Goal: Transaction & Acquisition: Purchase product/service

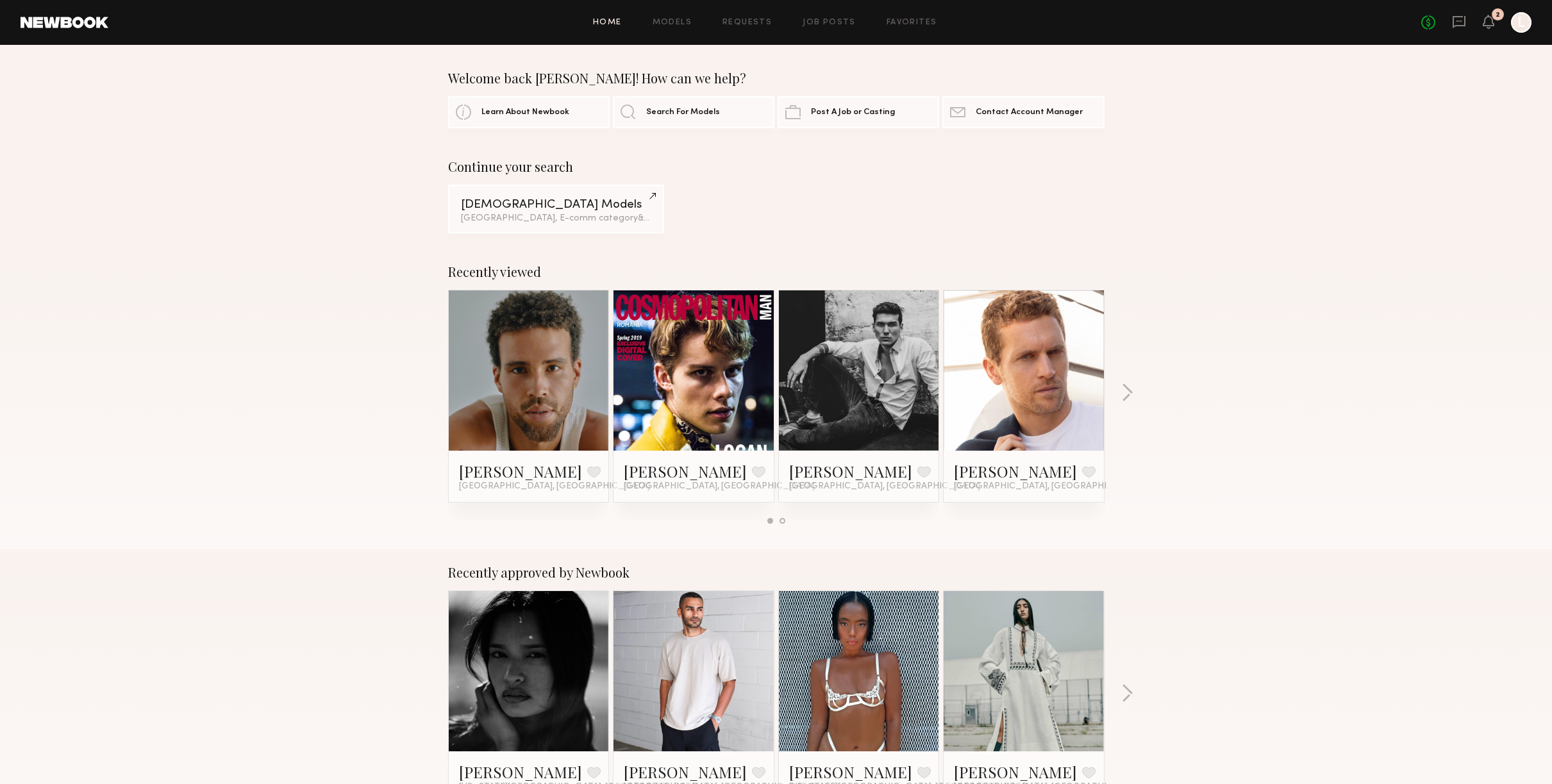
click at [1495, 27] on div "No fees up to $5,000 2 L" at bounding box center [1475, 23] width 110 height 21
click at [1494, 25] on div "No fees up to $5,000 2 L" at bounding box center [1475, 23] width 110 height 21
click at [1490, 18] on icon at bounding box center [1488, 21] width 10 height 9
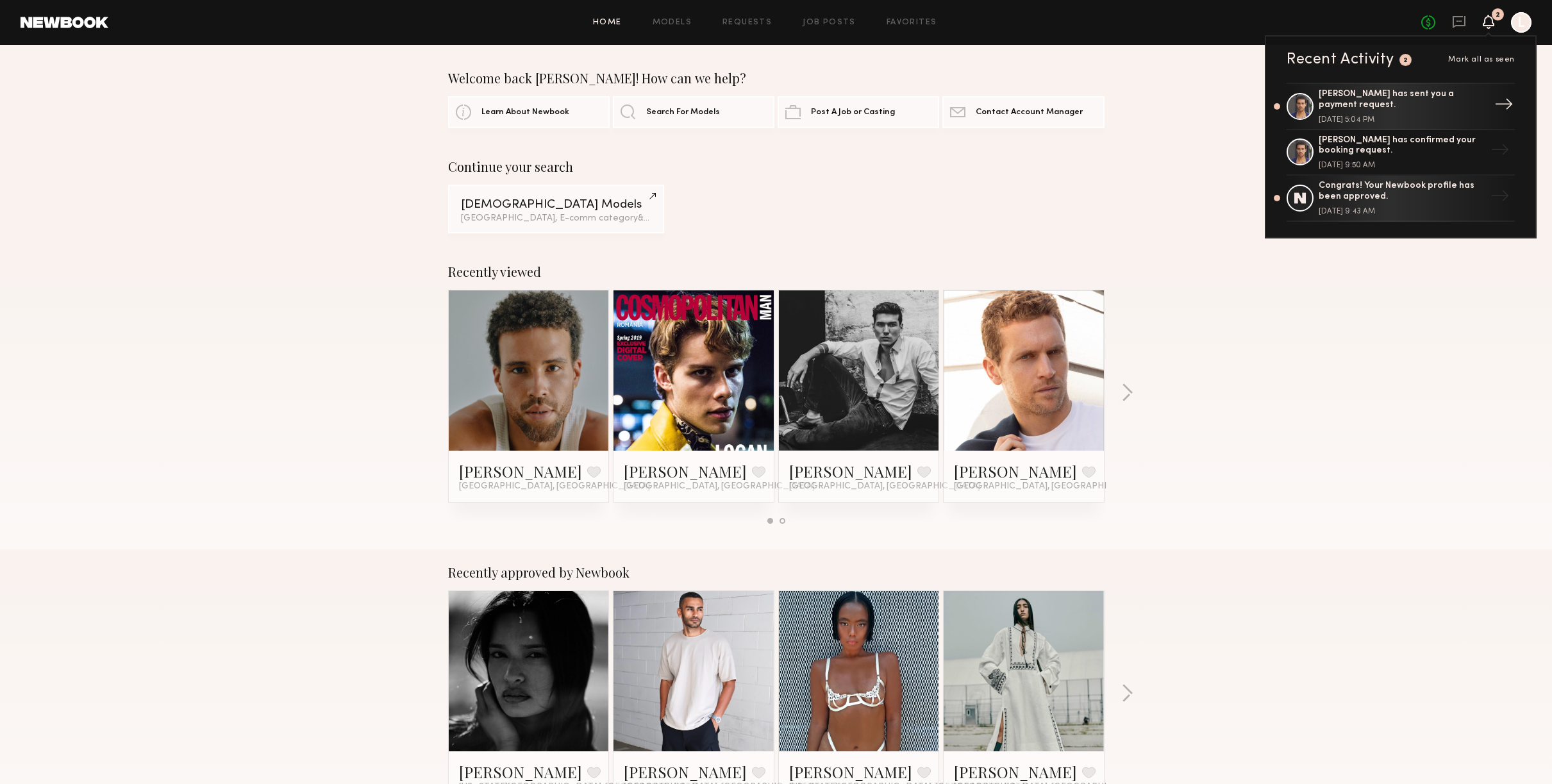
click at [1432, 93] on link "[PERSON_NAME] has sent you a payment request. [DATE] 5:04 PM →" at bounding box center [1400, 106] width 228 height 47
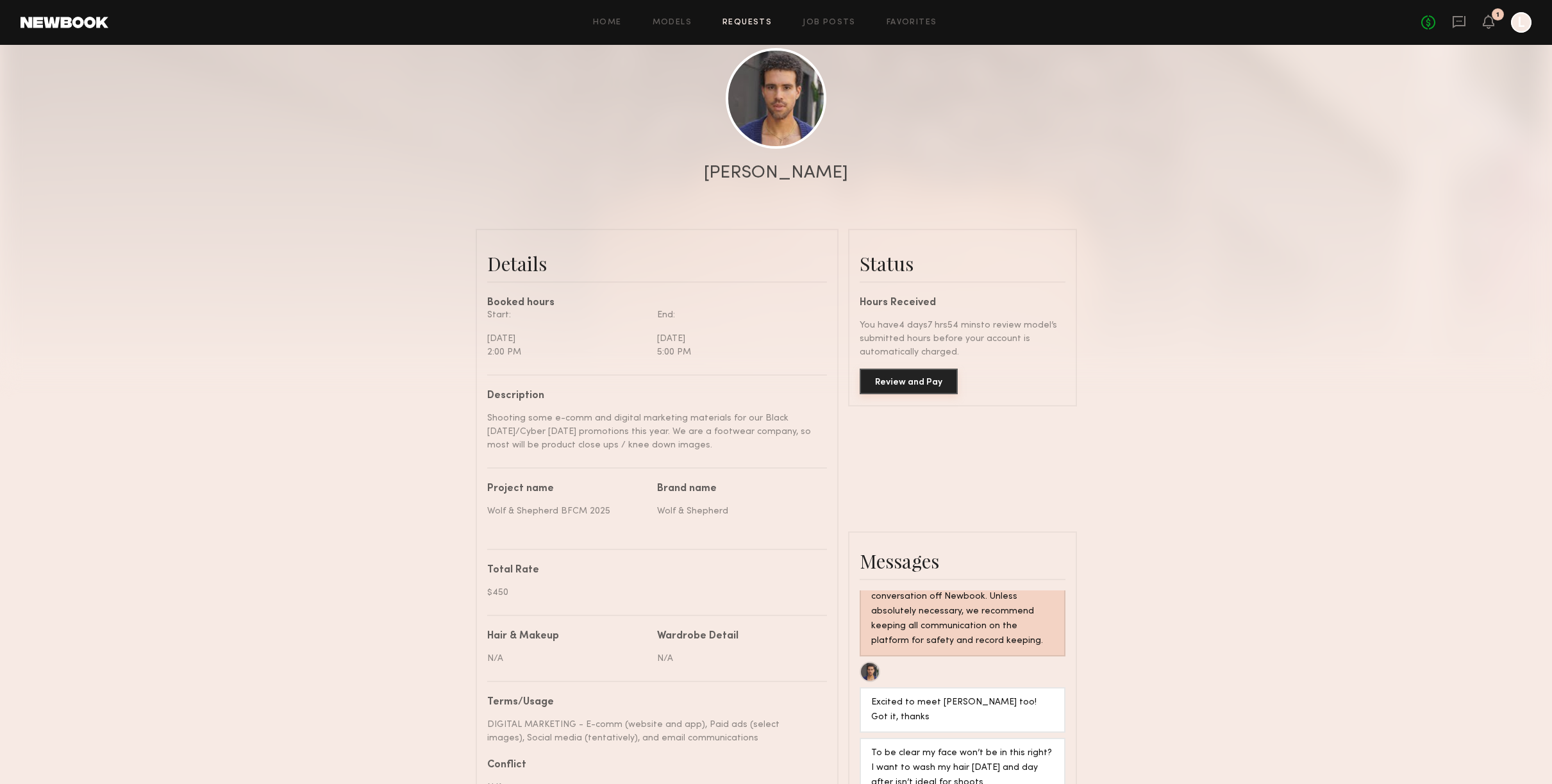
scroll to position [135, 0]
click at [907, 388] on button "Review and Pay" at bounding box center [908, 383] width 98 height 25
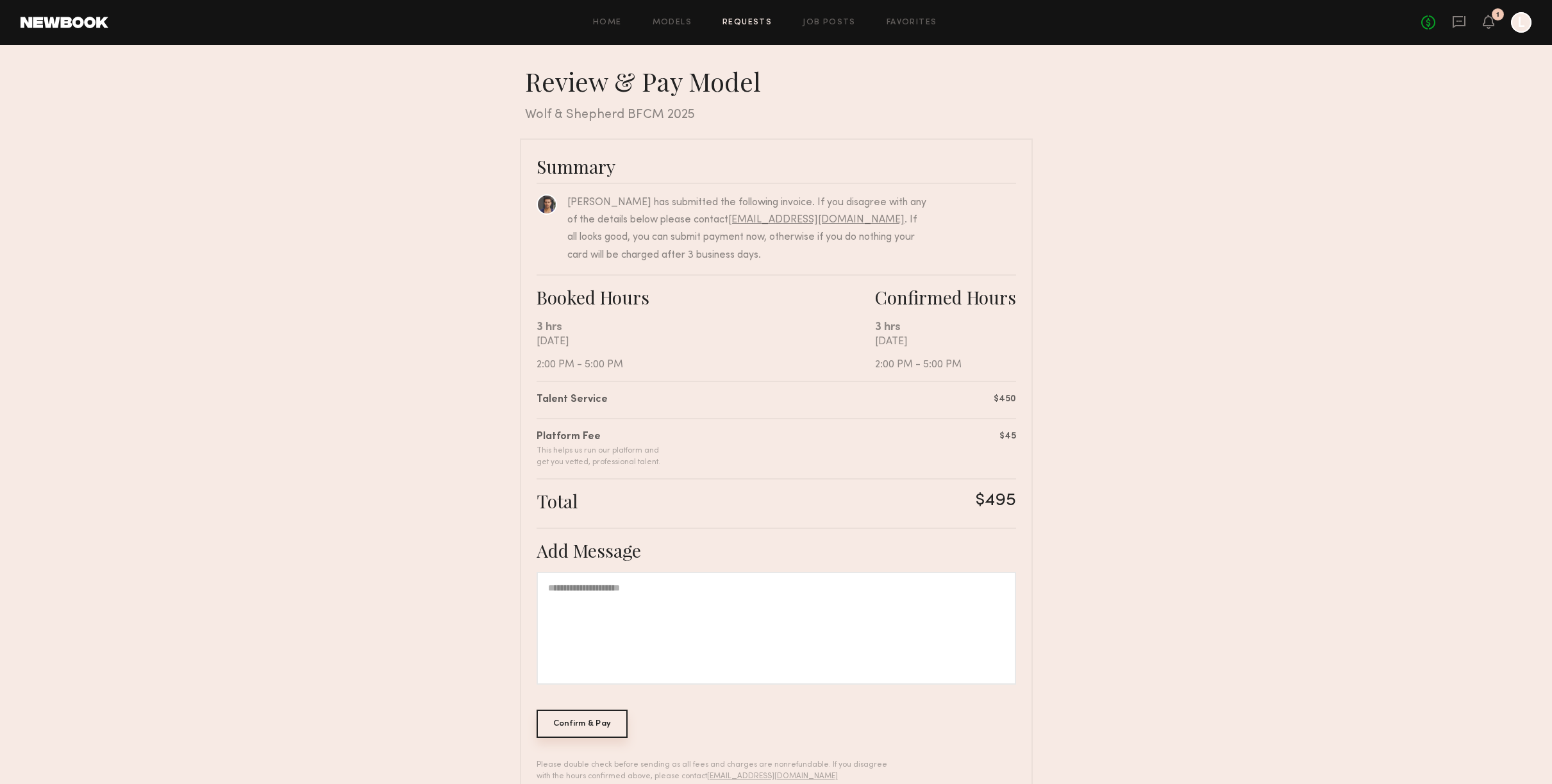
scroll to position [1, 0]
drag, startPoint x: 600, startPoint y: 720, endPoint x: 620, endPoint y: 702, distance: 26.9
click at [600, 720] on div "Confirm & Pay" at bounding box center [583, 721] width 92 height 28
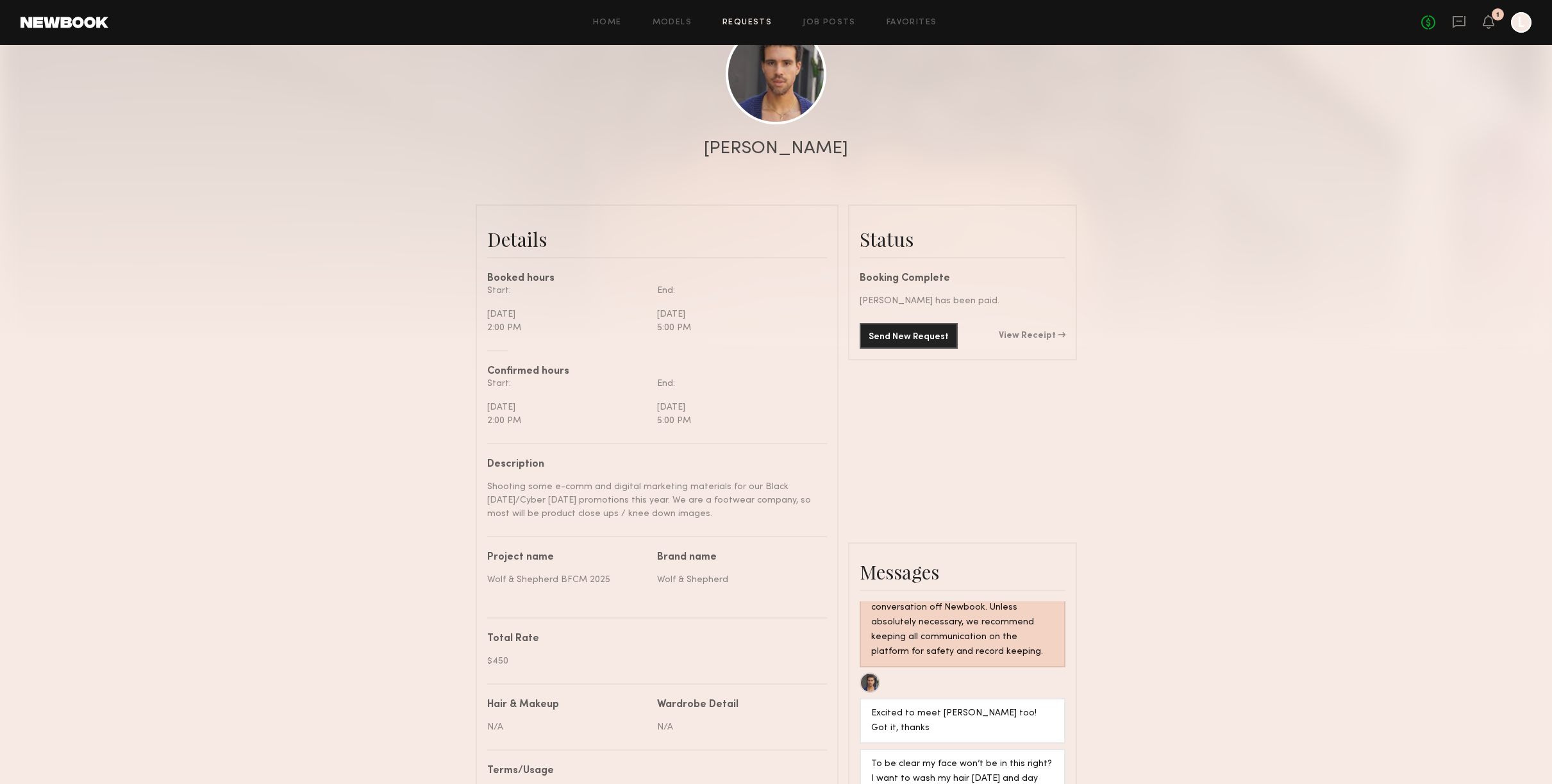
scroll to position [304, 0]
